Goal: Task Accomplishment & Management: Complete application form

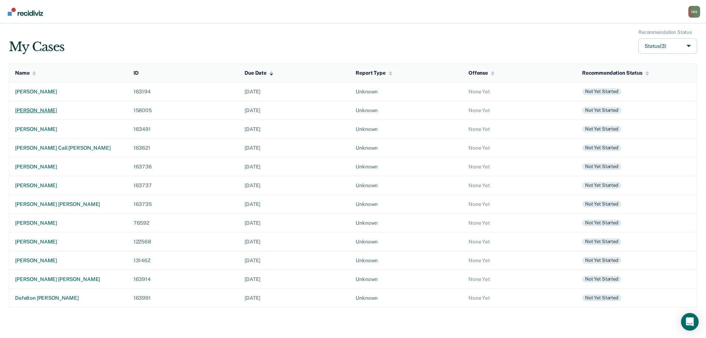
click at [40, 111] on div "[PERSON_NAME]" at bounding box center [68, 110] width 107 height 6
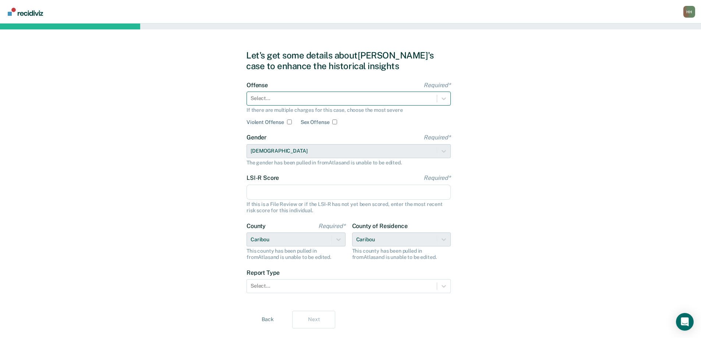
click at [256, 96] on div at bounding box center [342, 99] width 182 height 8
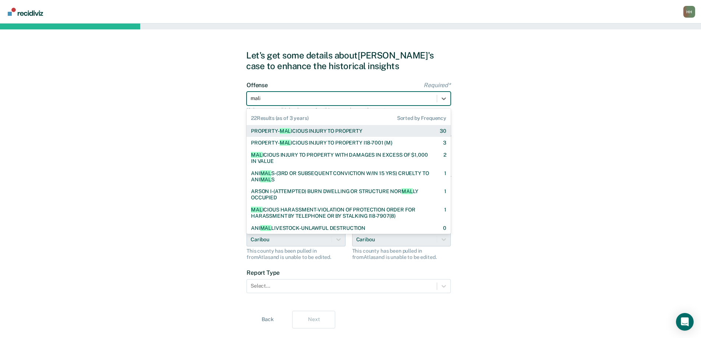
type input "malic"
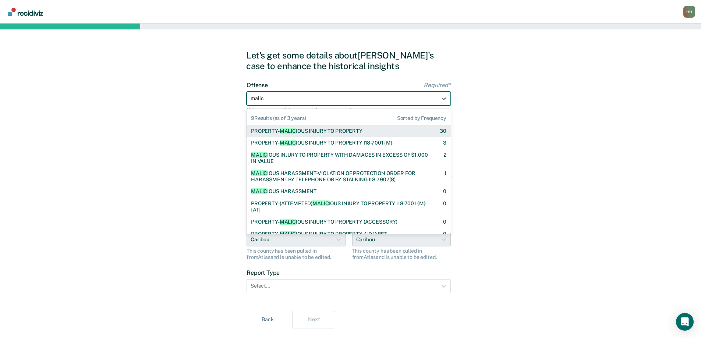
click at [277, 130] on div "PROPERTY- MALIC IOUS INJURY TO PROPERTY" at bounding box center [306, 131] width 111 height 6
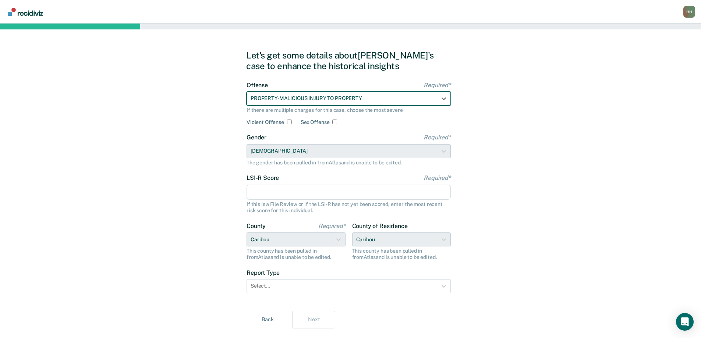
click at [283, 191] on input "LSI-R Score Required*" at bounding box center [348, 192] width 204 height 15
click at [255, 192] on input "LSI-R Score Required*" at bounding box center [348, 192] width 204 height 15
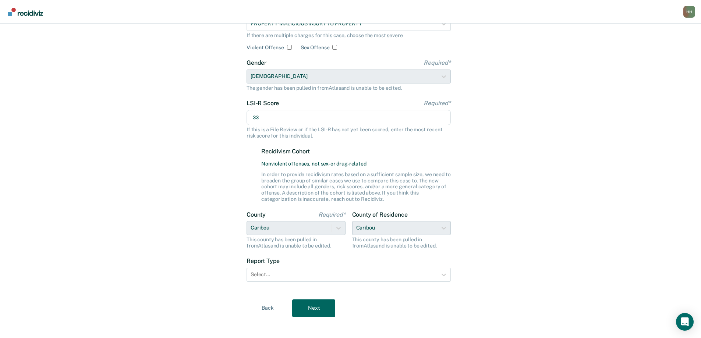
scroll to position [80, 0]
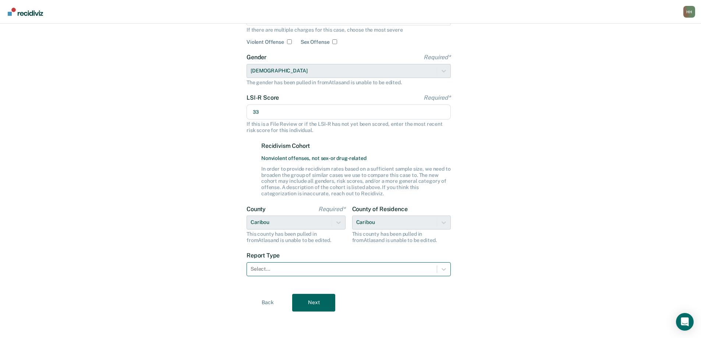
type input "33"
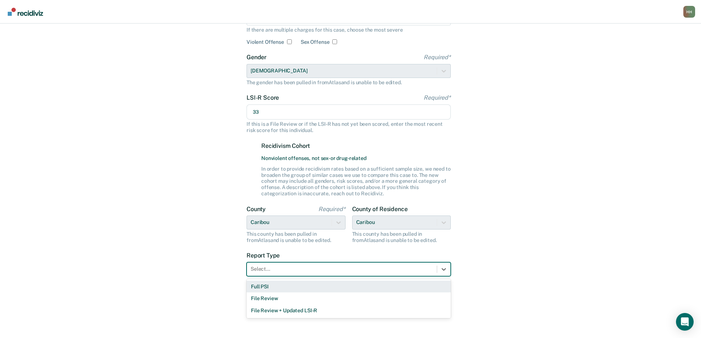
click at [274, 270] on div at bounding box center [342, 269] width 182 height 8
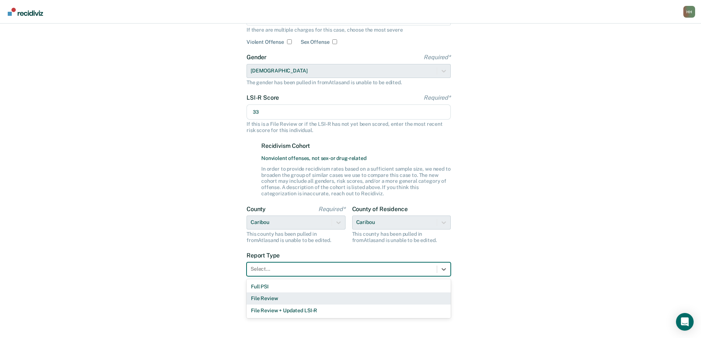
click at [280, 302] on div "File Review" at bounding box center [348, 298] width 204 height 12
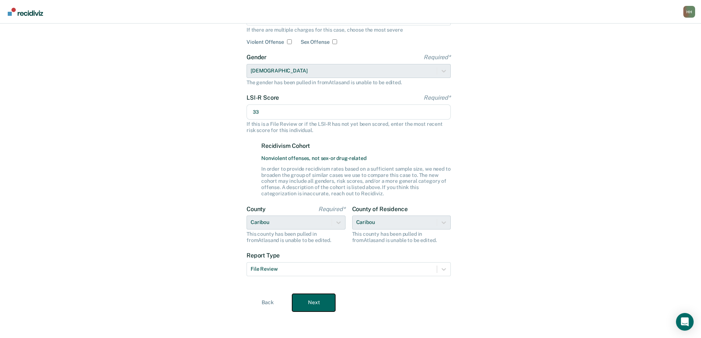
click at [308, 305] on button "Next" at bounding box center [313, 303] width 43 height 18
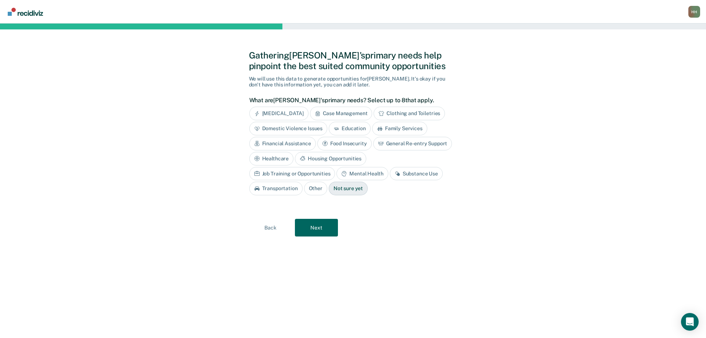
click at [359, 113] on div "Case Management" at bounding box center [341, 114] width 63 height 14
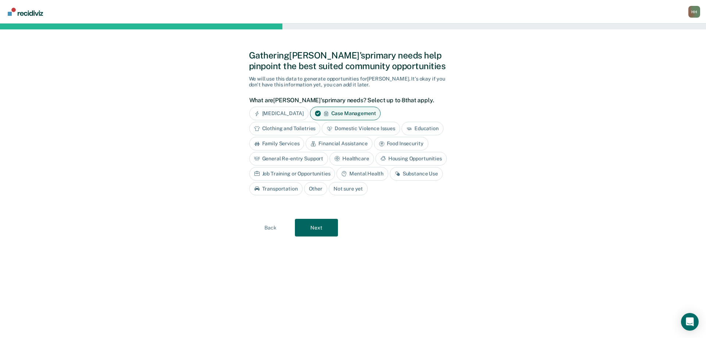
click at [352, 143] on div "Financial Assistance" at bounding box center [339, 144] width 67 height 14
click at [412, 173] on div "Substance Use" at bounding box center [416, 174] width 53 height 14
click at [397, 172] on icon at bounding box center [398, 174] width 6 height 6
click at [395, 173] on icon at bounding box center [398, 174] width 6 height 6
click at [302, 160] on div "General Re-entry Support" at bounding box center [288, 159] width 79 height 14
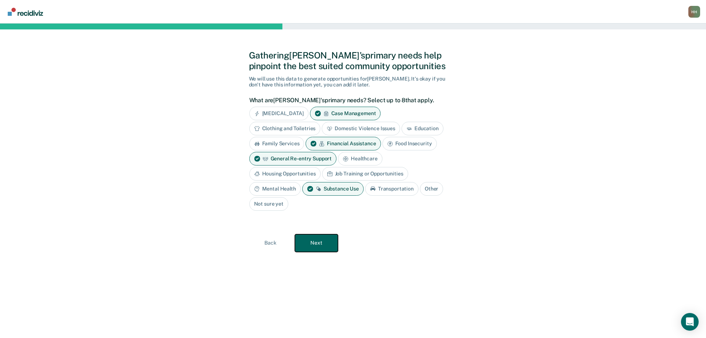
click at [316, 243] on button "Next" at bounding box center [316, 243] width 43 height 18
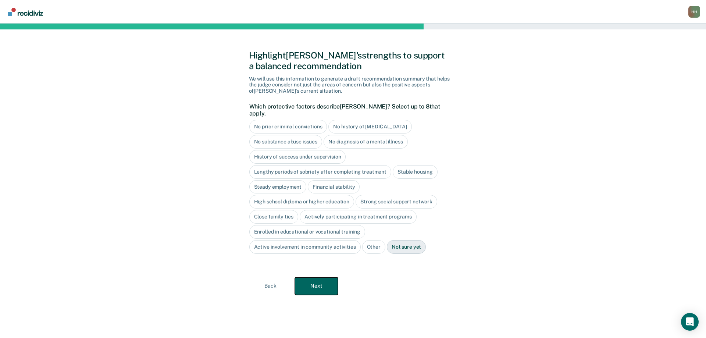
click at [319, 278] on button "Next" at bounding box center [316, 286] width 43 height 18
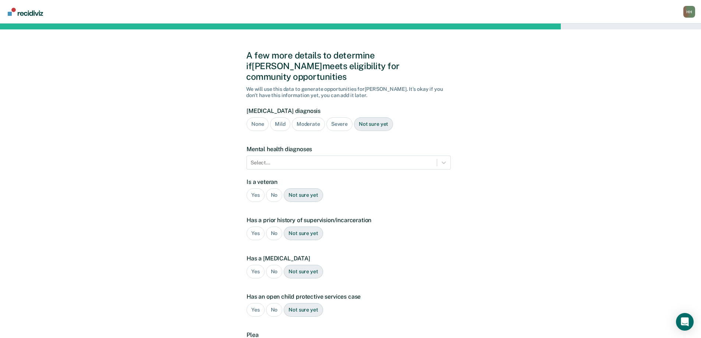
click at [337, 117] on div "Severe" at bounding box center [339, 124] width 26 height 14
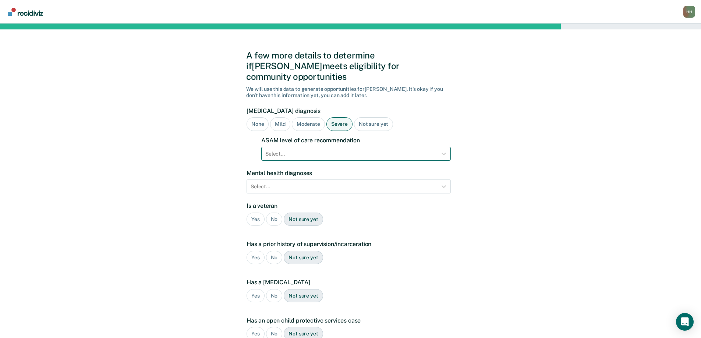
click at [302, 150] on div at bounding box center [349, 154] width 168 height 8
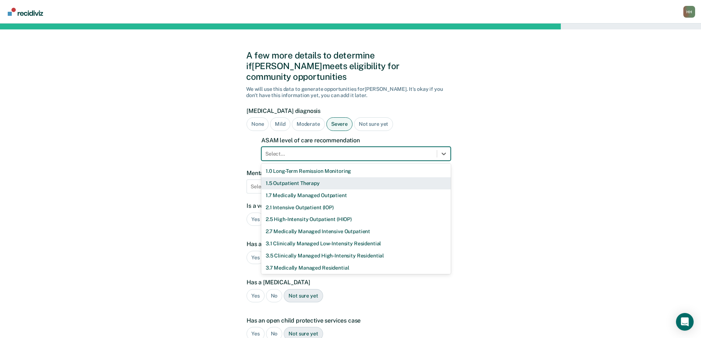
click at [303, 177] on div "1.5 Outpatient Therapy" at bounding box center [355, 183] width 189 height 12
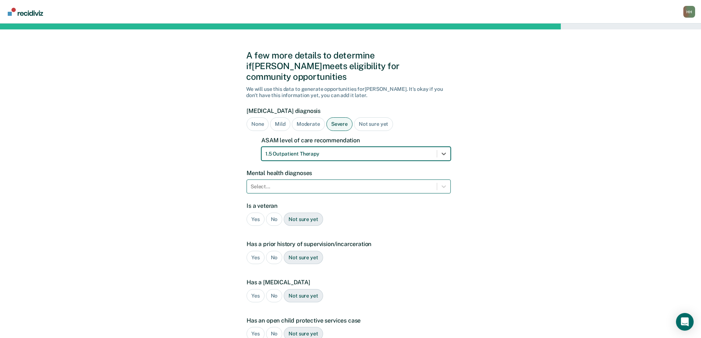
click at [294, 183] on div at bounding box center [342, 187] width 182 height 8
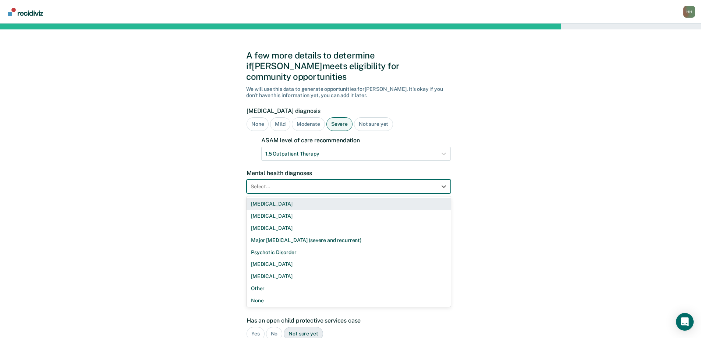
click at [335, 183] on div at bounding box center [342, 187] width 182 height 8
click at [326, 198] on div "[MEDICAL_DATA]" at bounding box center [348, 204] width 204 height 12
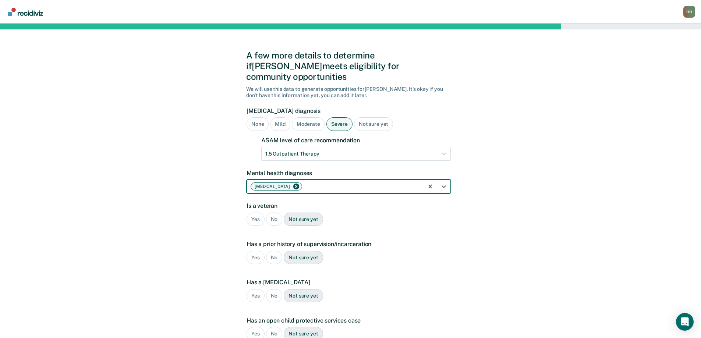
click at [273, 213] on div "No" at bounding box center [274, 220] width 17 height 14
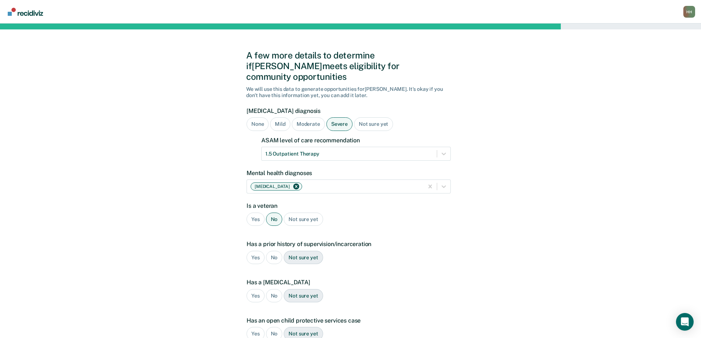
click at [255, 251] on div "Yes" at bounding box center [255, 258] width 18 height 14
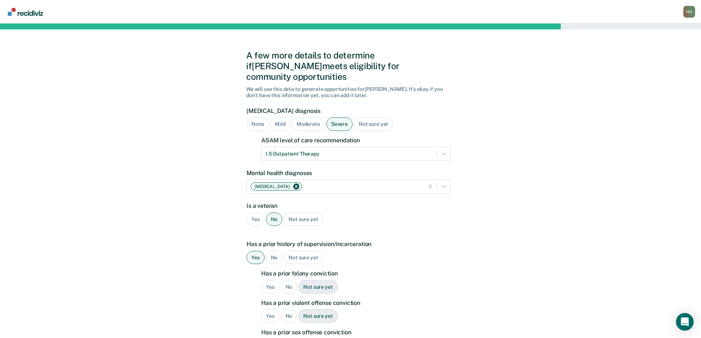
click at [273, 280] on div "Yes" at bounding box center [270, 287] width 18 height 14
click at [288, 309] on div "No" at bounding box center [289, 316] width 17 height 14
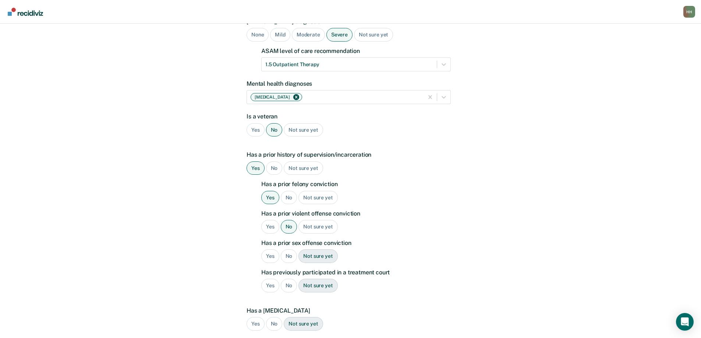
scroll to position [110, 0]
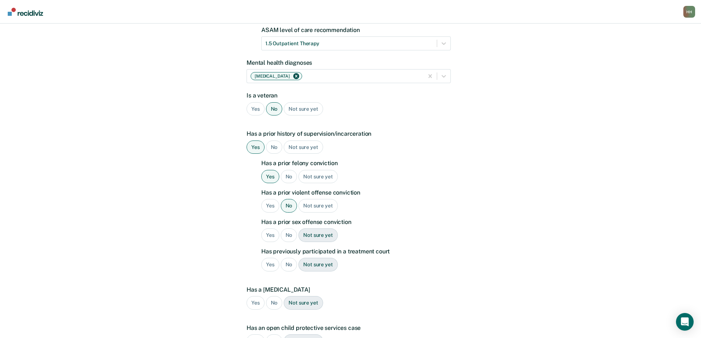
click at [285, 228] on div "No" at bounding box center [289, 235] width 17 height 14
click at [267, 258] on div "Yes" at bounding box center [270, 265] width 18 height 14
click at [276, 296] on div "No" at bounding box center [274, 303] width 17 height 14
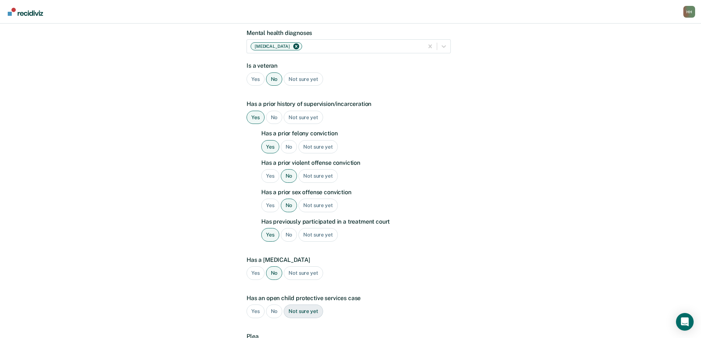
scroll to position [216, 0]
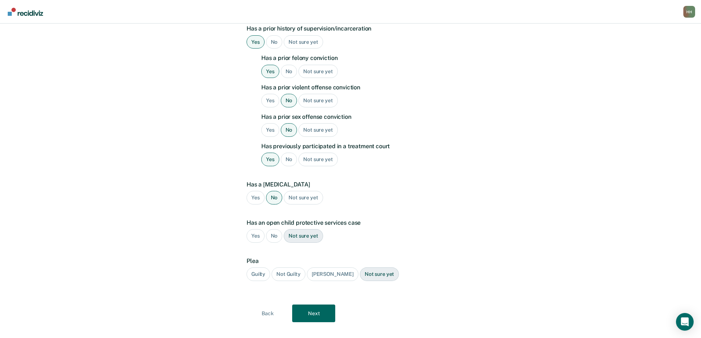
click at [274, 229] on div "No" at bounding box center [274, 236] width 17 height 14
click at [255, 267] on div "Guilty" at bounding box center [258, 274] width 24 height 14
click at [311, 305] on button "Next" at bounding box center [313, 314] width 43 height 18
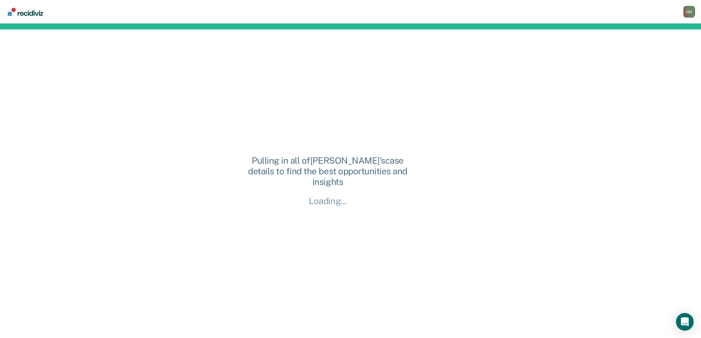
scroll to position [0, 0]
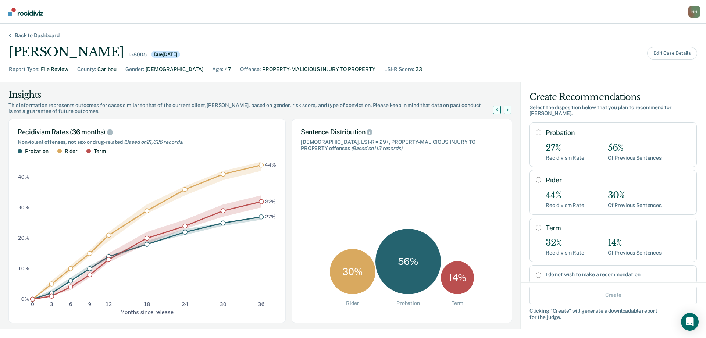
click at [536, 180] on input "Rider" at bounding box center [539, 180] width 6 height 6
radio input "true"
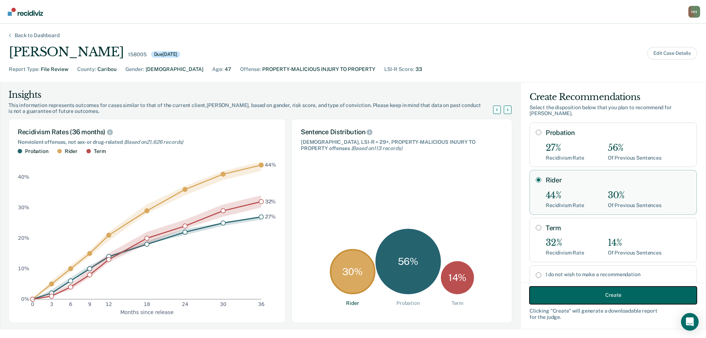
click at [588, 294] on button "Create" at bounding box center [613, 295] width 167 height 18
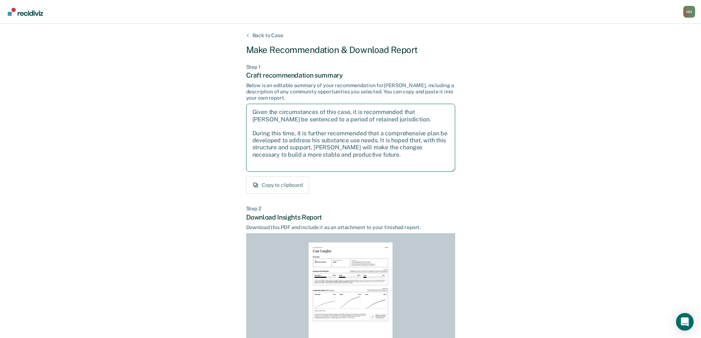
drag, startPoint x: 252, startPoint y: 114, endPoint x: 390, endPoint y: 167, distance: 148.5
click at [436, 167] on textarea "Given the circumstances of this case, it is recommended that [PERSON_NAME] be s…" at bounding box center [350, 138] width 209 height 68
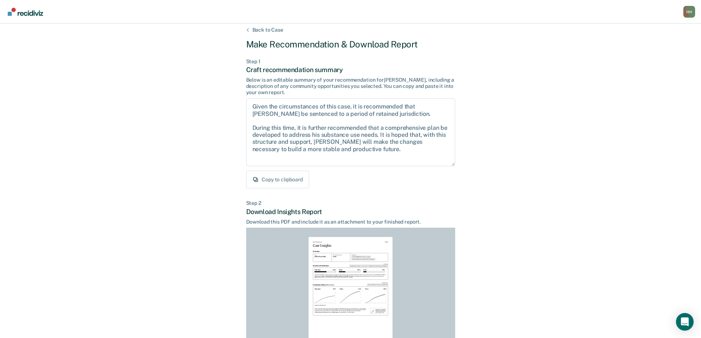
scroll to position [81, 0]
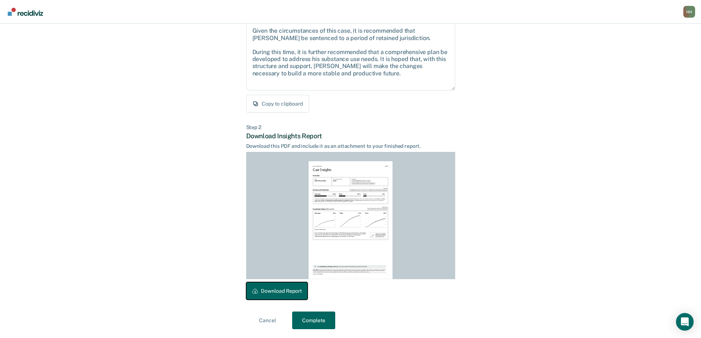
click at [287, 291] on button "Download Report" at bounding box center [276, 291] width 61 height 18
click at [320, 323] on button "Complete" at bounding box center [313, 321] width 43 height 18
